Goal: Task Accomplishment & Management: Manage account settings

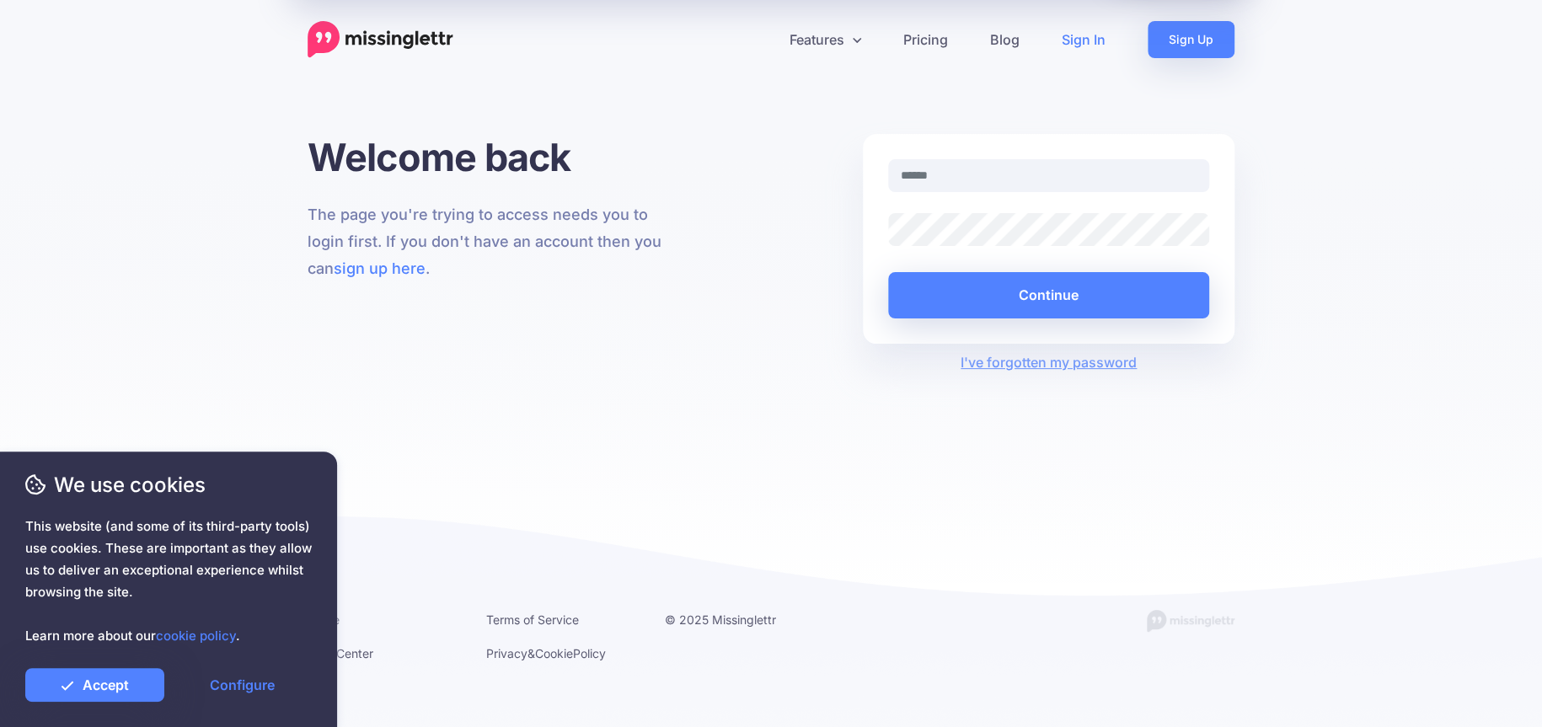
type input "**********"
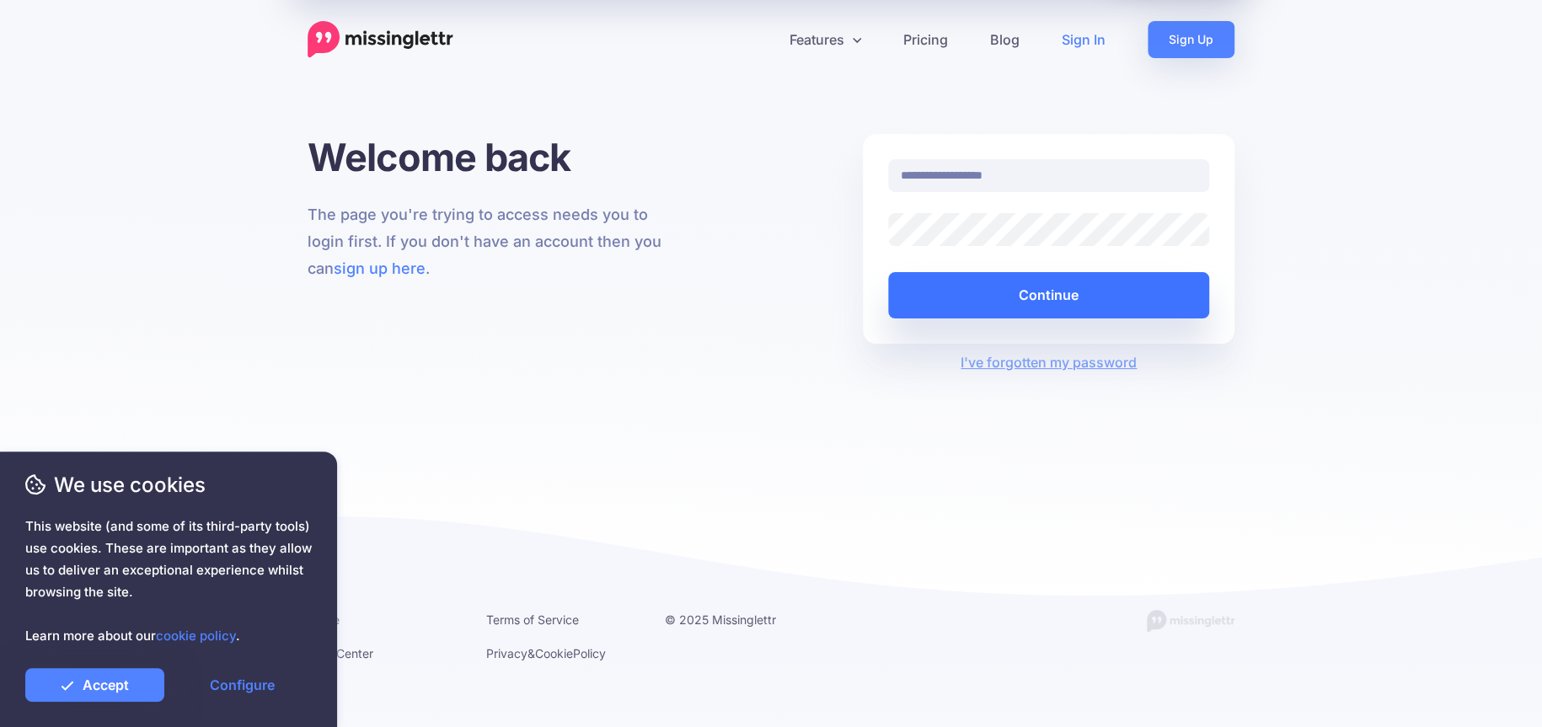
click at [1027, 297] on button "Continue" at bounding box center [1048, 295] width 321 height 46
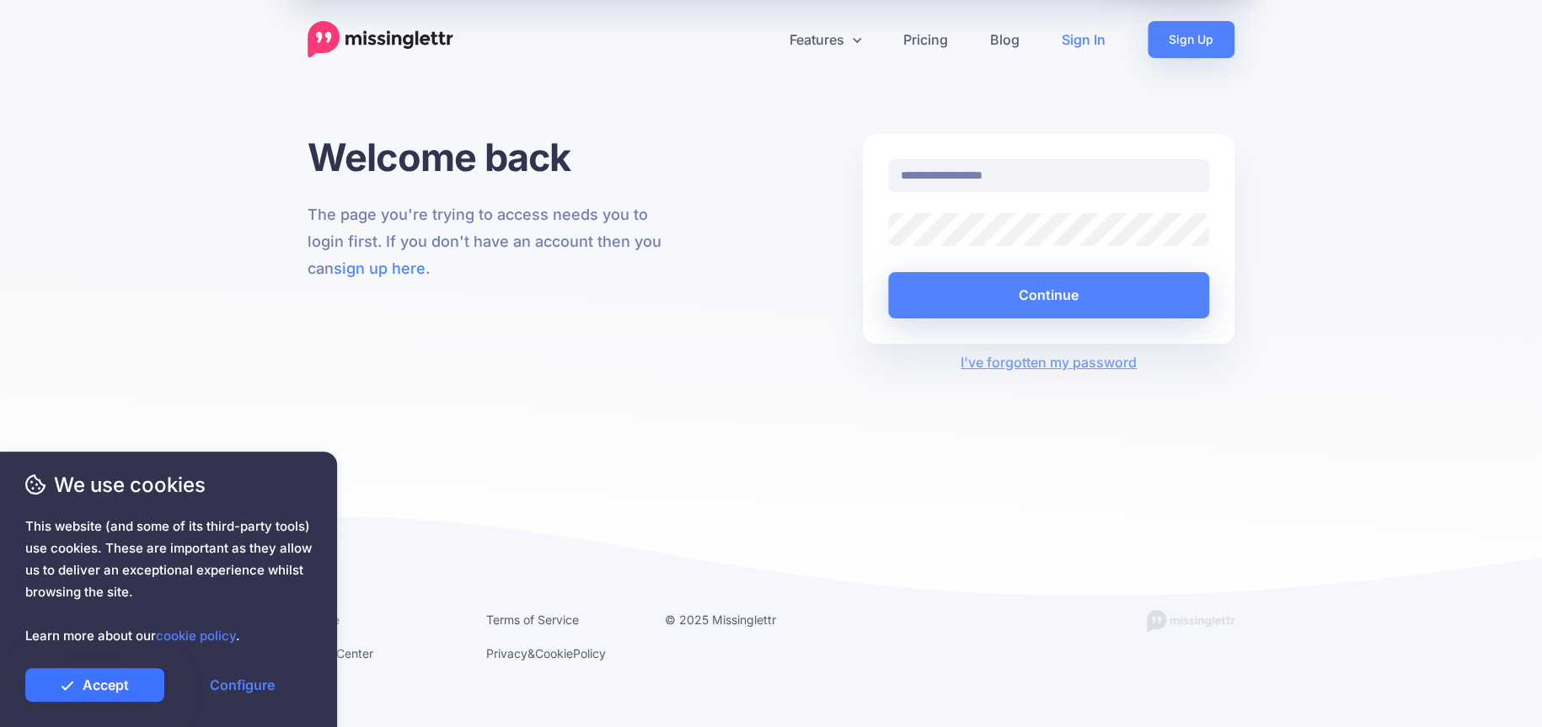
click at [96, 690] on link "Accept" at bounding box center [94, 685] width 139 height 34
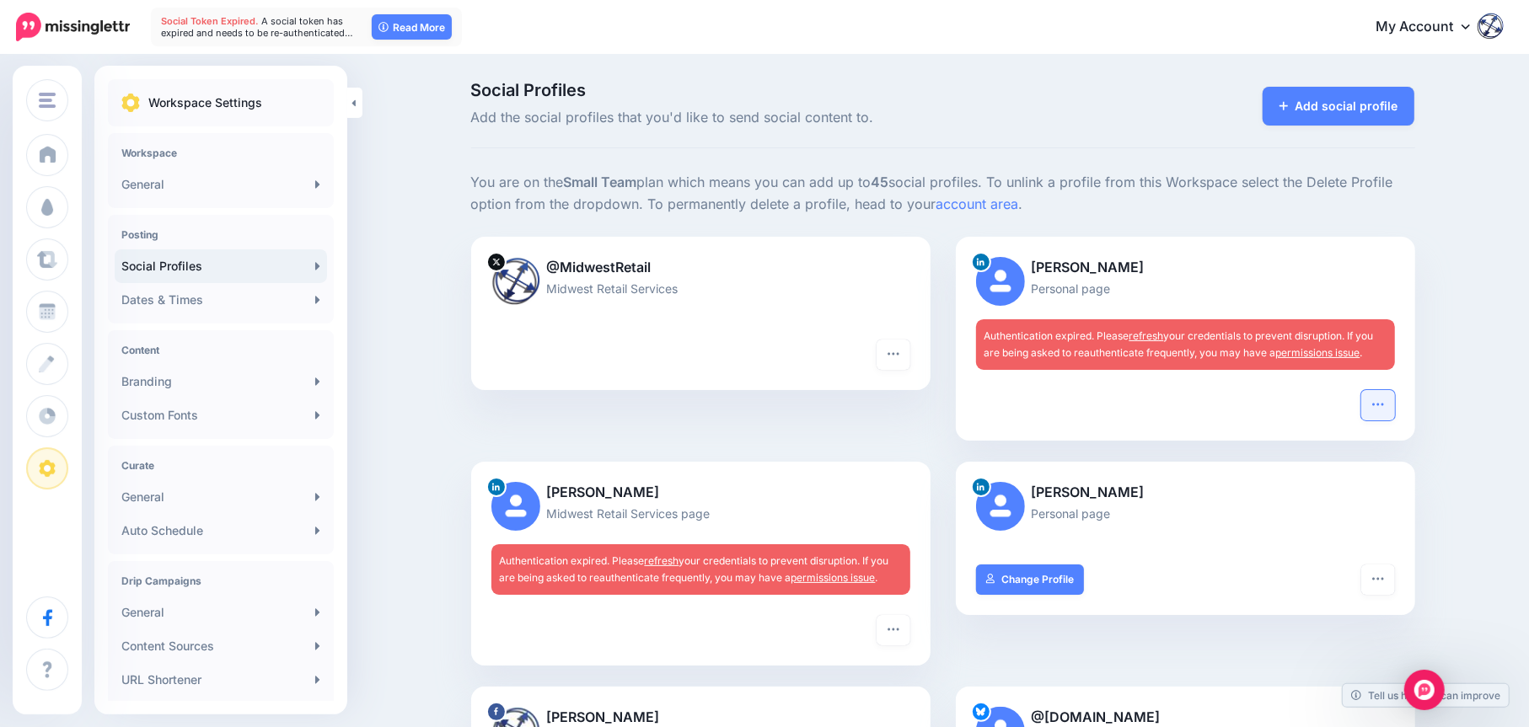
click at [1383, 404] on icon "button" at bounding box center [1377, 404] width 11 height 3
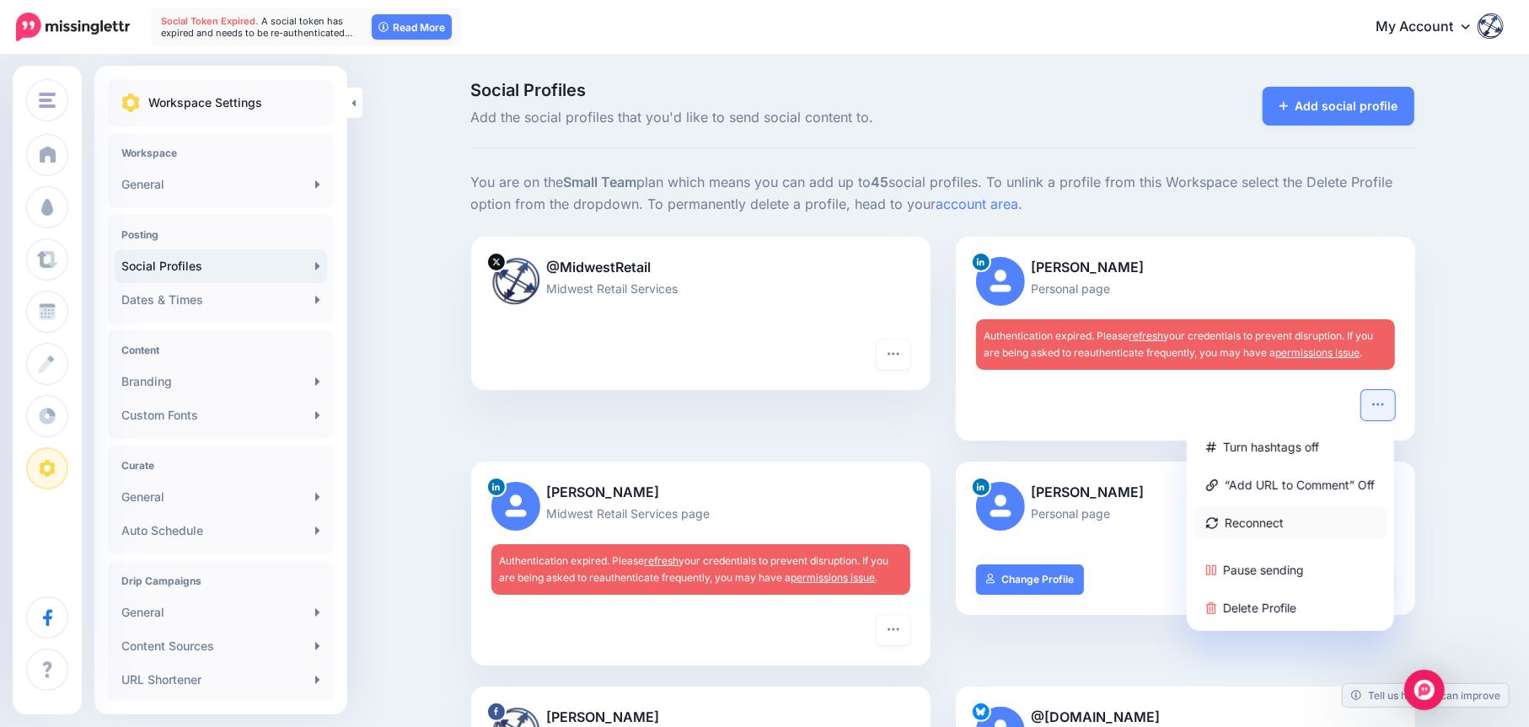
click at [1278, 526] on link "Reconnect" at bounding box center [1290, 522] width 194 height 33
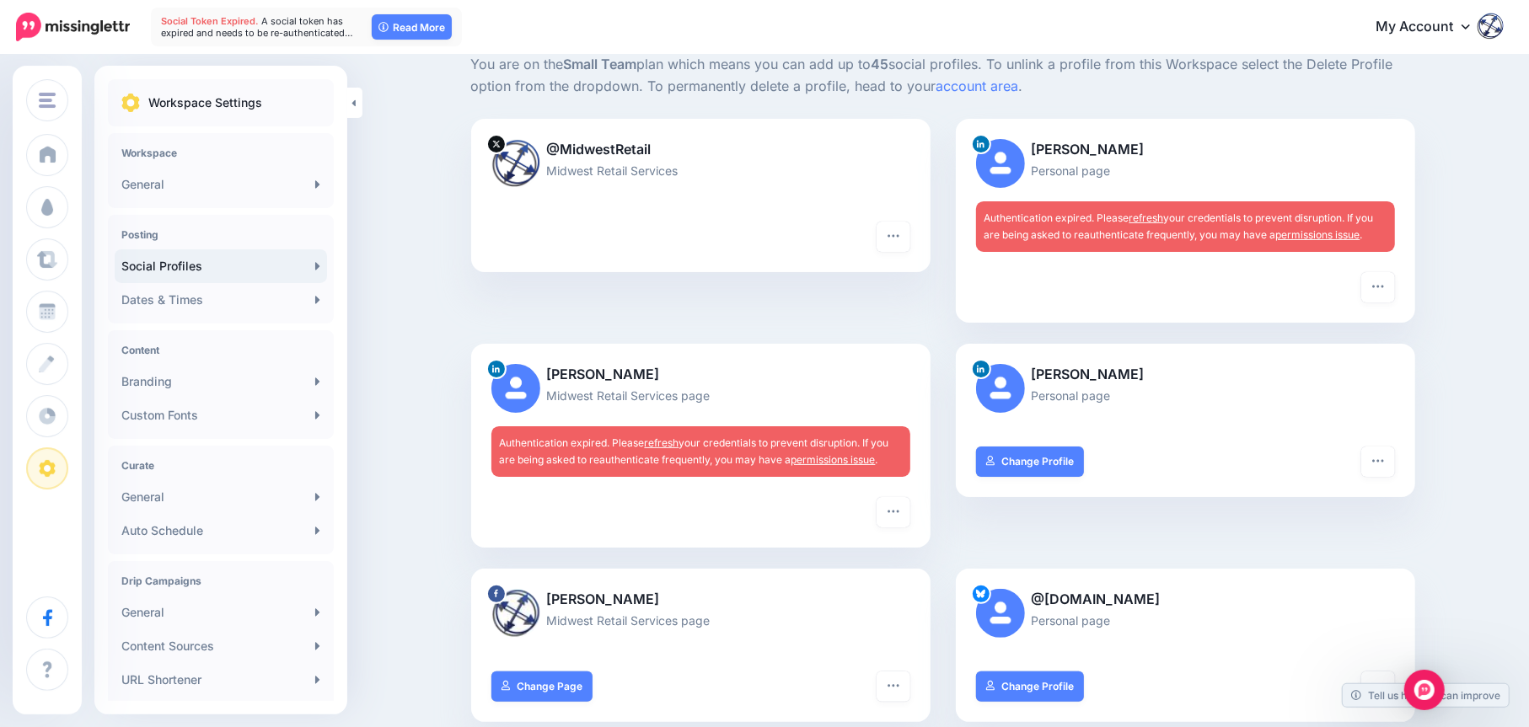
scroll to position [169, 0]
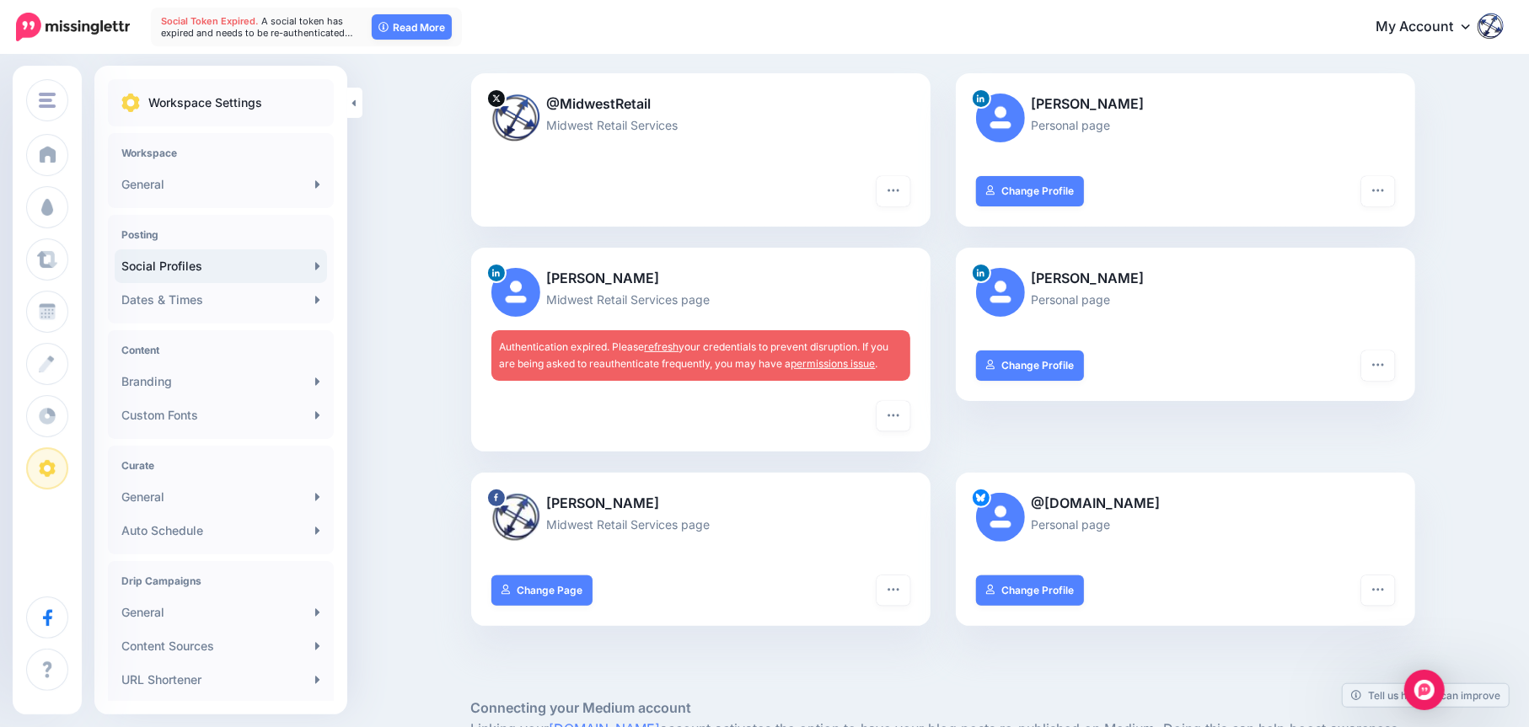
scroll to position [253, 0]
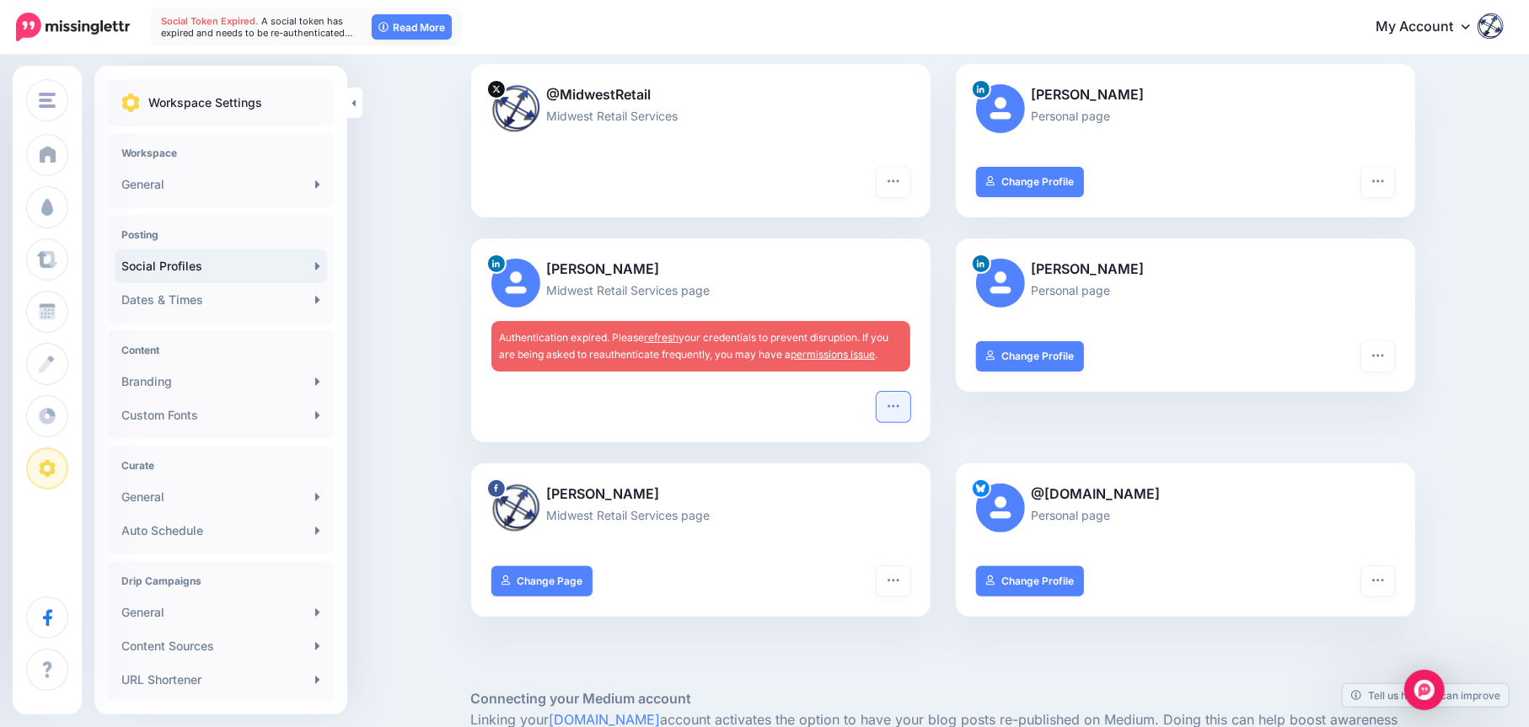
click at [900, 409] on icon "button" at bounding box center [892, 405] width 13 height 13
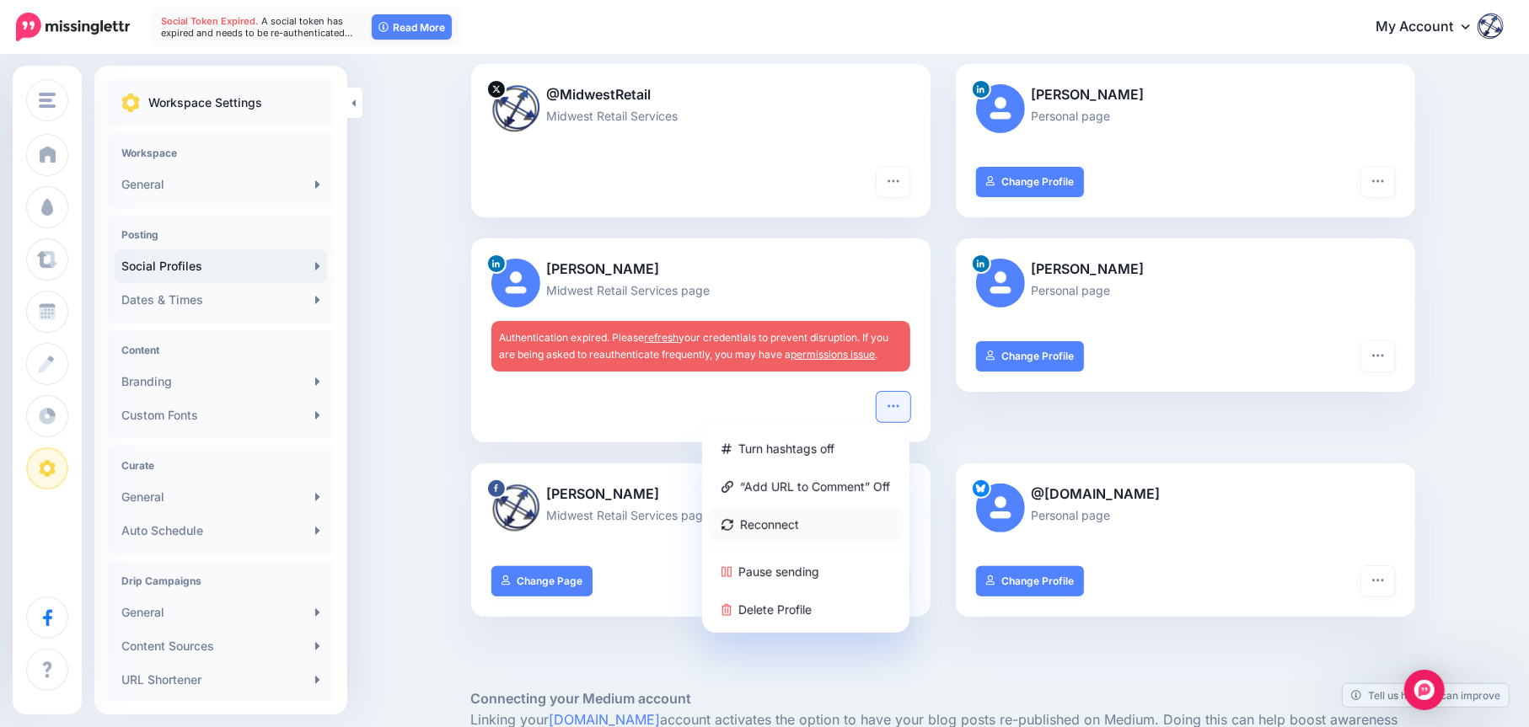
click at [788, 522] on link "Reconnect" at bounding box center [806, 524] width 194 height 33
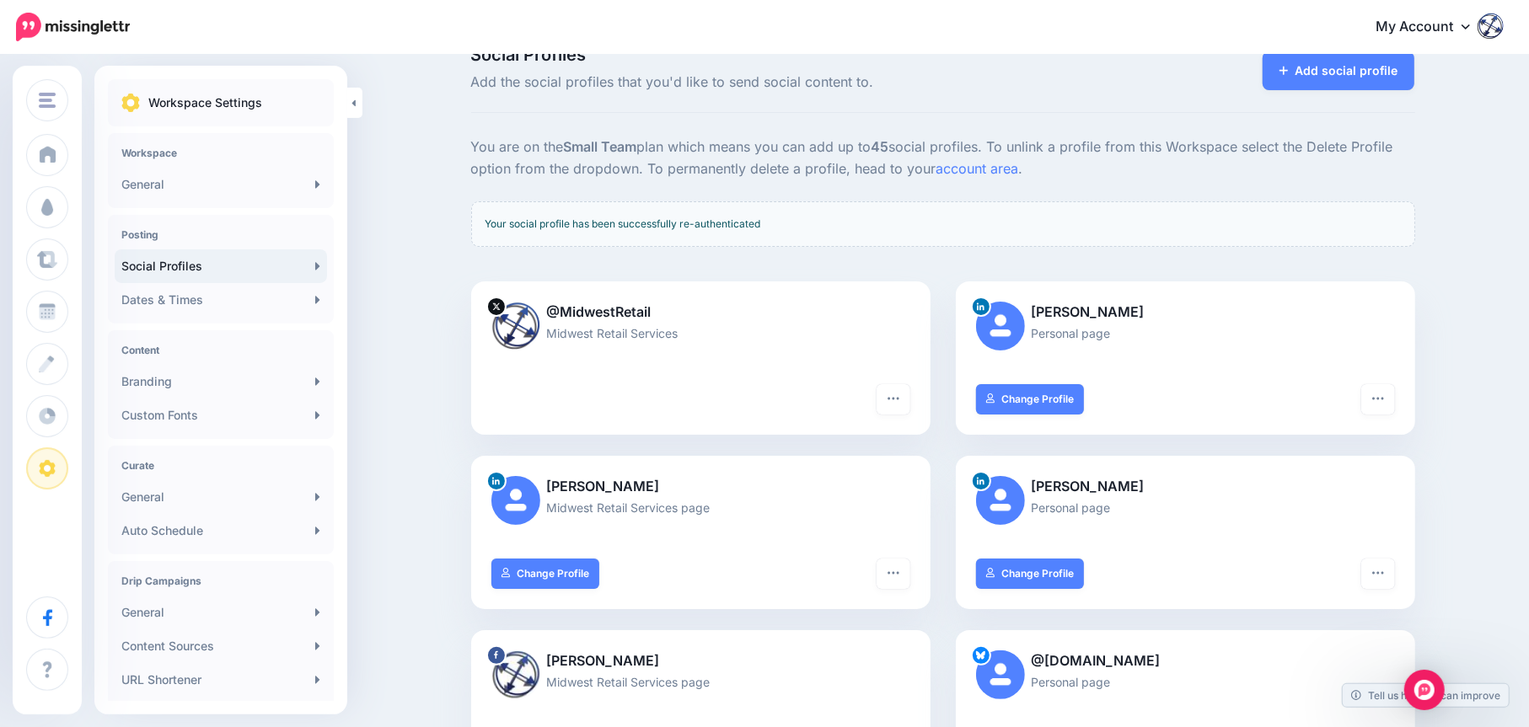
scroll to position [253, 0]
